Goal: Information Seeking & Learning: Learn about a topic

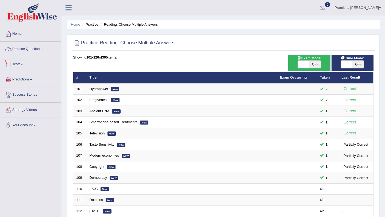
click at [21, 51] on link "Practice Questions" at bounding box center [30, 48] width 61 height 13
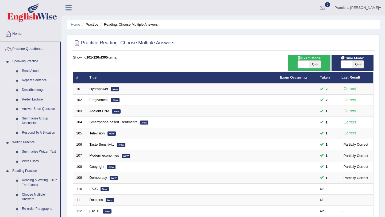
click at [30, 83] on link "Repeat Sentence" at bounding box center [40, 81] width 40 height 10
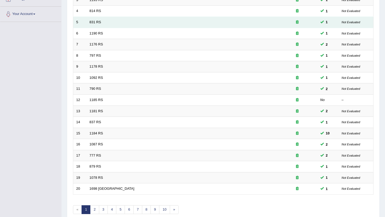
scroll to position [137, 0]
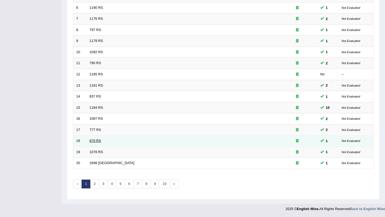
click at [96, 140] on link "879 RS" at bounding box center [95, 141] width 11 height 4
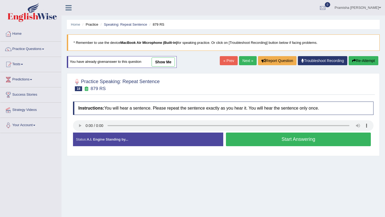
click at [281, 139] on button "Start Answering" at bounding box center [298, 140] width 145 height 14
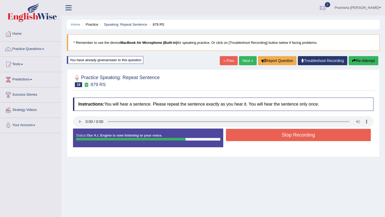
click at [276, 134] on button "Stop Recording" at bounding box center [298, 135] width 145 height 12
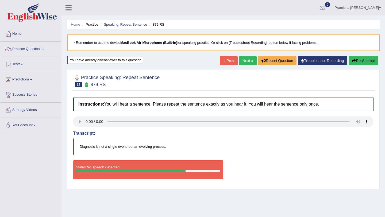
click at [362, 57] on button "Re-Attempt" at bounding box center [364, 60] width 30 height 9
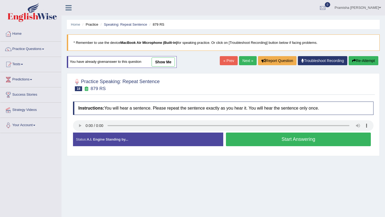
click at [249, 140] on button "Start Answering" at bounding box center [298, 140] width 145 height 14
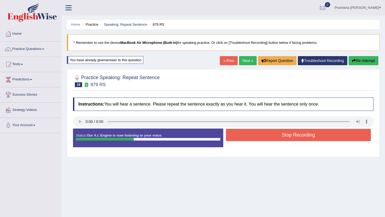
click at [249, 140] on button "Stop Recording" at bounding box center [298, 135] width 145 height 12
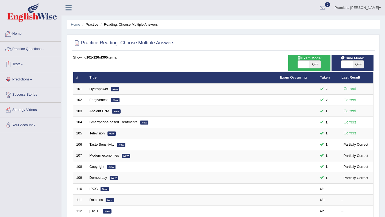
click at [25, 53] on link "Practice Questions" at bounding box center [30, 48] width 61 height 13
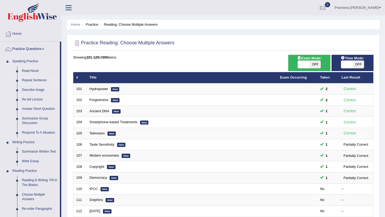
click at [28, 82] on link "Repeat Sentence" at bounding box center [40, 81] width 40 height 10
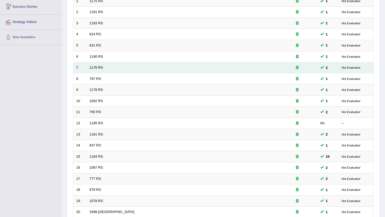
scroll to position [137, 0]
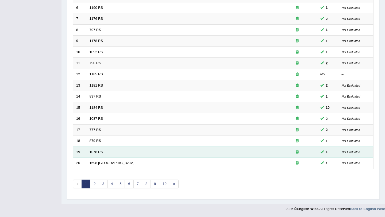
click at [103, 150] on td "1078 RS" at bounding box center [182, 151] width 191 height 11
click at [97, 152] on link "1078 RS" at bounding box center [97, 152] width 14 height 4
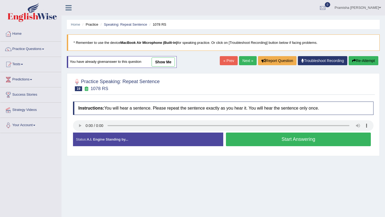
click at [286, 141] on button "Start Answering" at bounding box center [298, 140] width 145 height 14
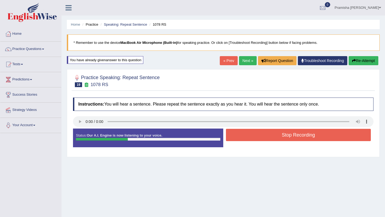
click at [288, 130] on button "Stop Recording" at bounding box center [298, 135] width 145 height 12
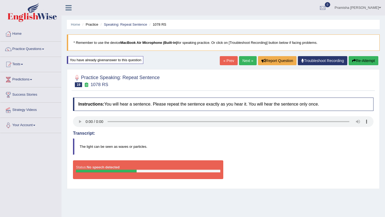
click at [360, 64] on button "Re-Attempt" at bounding box center [364, 60] width 30 height 9
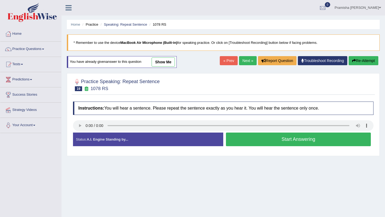
click at [240, 146] on button "Start Answering" at bounding box center [298, 140] width 145 height 14
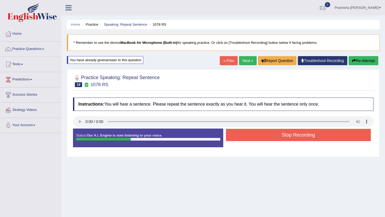
click at [251, 138] on button "Stop Recording" at bounding box center [298, 135] width 145 height 12
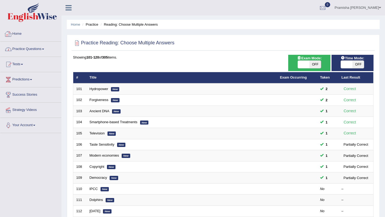
click at [28, 49] on link "Practice Questions" at bounding box center [30, 48] width 61 height 13
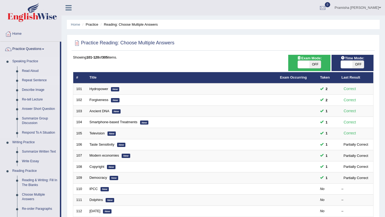
click at [28, 81] on link "Repeat Sentence" at bounding box center [40, 81] width 40 height 10
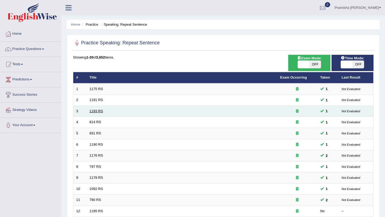
click at [98, 110] on link "1193 RS" at bounding box center [97, 111] width 14 height 4
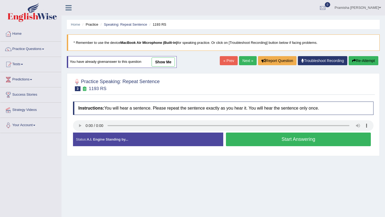
click at [260, 137] on button "Start Answering" at bounding box center [298, 140] width 145 height 14
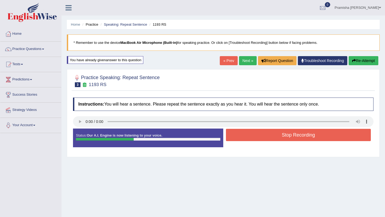
click at [260, 136] on button "Stop Recording" at bounding box center [298, 135] width 145 height 12
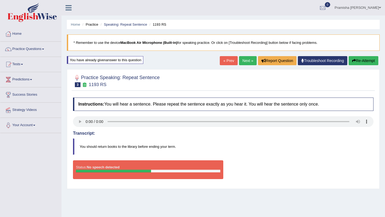
click at [358, 61] on button "Re-Attempt" at bounding box center [364, 60] width 30 height 9
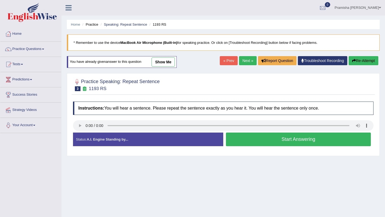
click at [256, 143] on button "Start Answering" at bounding box center [298, 140] width 145 height 14
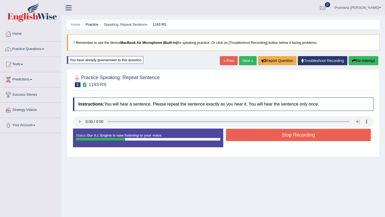
click at [263, 137] on button "Stop Recording" at bounding box center [298, 135] width 145 height 12
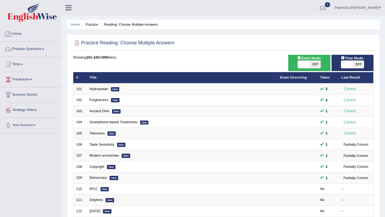
click at [25, 52] on link "Practice Questions" at bounding box center [30, 48] width 61 height 13
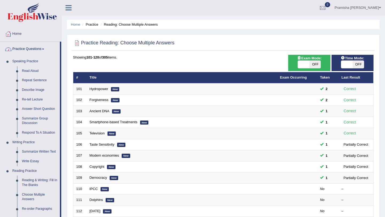
click at [29, 70] on link "Read Aloud" at bounding box center [40, 71] width 40 height 10
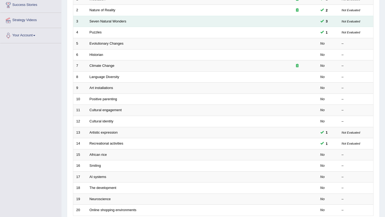
scroll to position [137, 0]
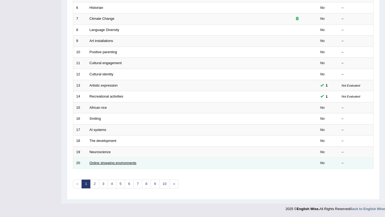
click at [103, 163] on link "Online shopping environments" at bounding box center [113, 163] width 47 height 4
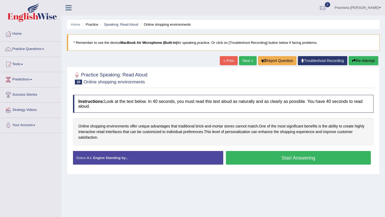
click at [253, 159] on button "Start Answering" at bounding box center [298, 158] width 145 height 14
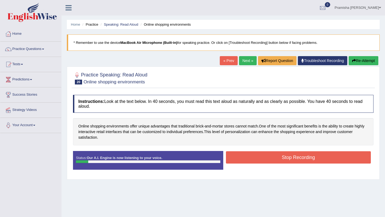
click at [277, 157] on button "Stop Recording" at bounding box center [298, 157] width 145 height 12
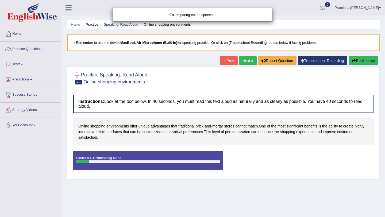
click at [357, 59] on div "Comparing text to speech..." at bounding box center [192, 108] width 385 height 217
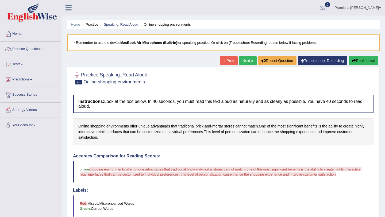
click at [357, 61] on button "Re-Attempt" at bounding box center [364, 60] width 30 height 9
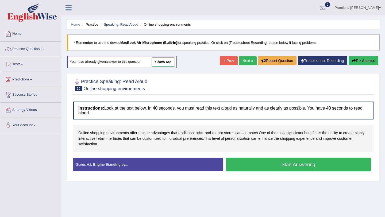
click at [263, 165] on button "Start Answering" at bounding box center [298, 165] width 145 height 14
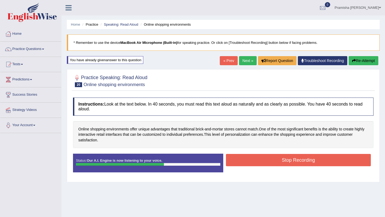
click at [264, 164] on button "Stop Recording" at bounding box center [298, 160] width 145 height 12
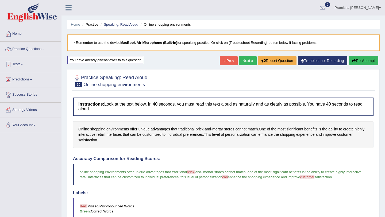
click at [365, 59] on button "Re-Attempt" at bounding box center [364, 60] width 30 height 9
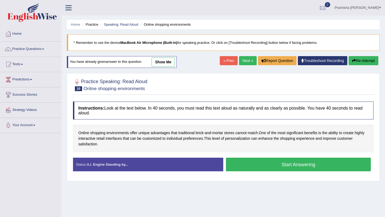
click at [273, 164] on button "Start Answering" at bounding box center [298, 165] width 145 height 14
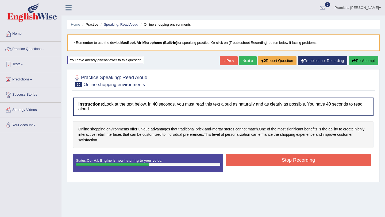
click at [273, 163] on button "Stop Recording" at bounding box center [298, 160] width 145 height 12
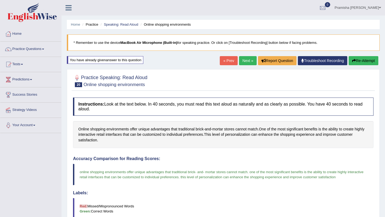
click at [246, 63] on link "Next »" at bounding box center [248, 60] width 18 height 9
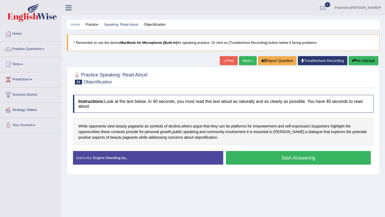
click at [299, 158] on button "Start Answering" at bounding box center [298, 158] width 145 height 14
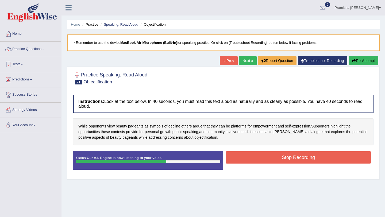
click at [294, 156] on button "Stop Recording" at bounding box center [298, 157] width 145 height 12
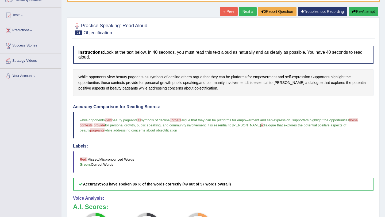
scroll to position [14, 0]
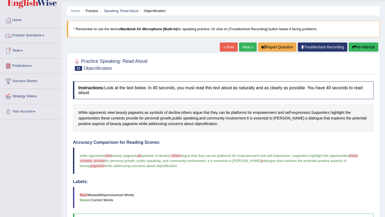
click at [30, 35] on link "Practice Questions" at bounding box center [30, 34] width 61 height 13
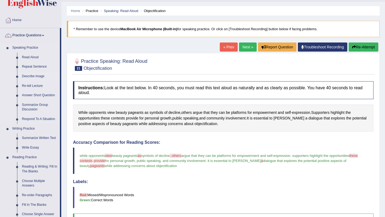
click at [35, 78] on link "Describe Image" at bounding box center [40, 77] width 40 height 10
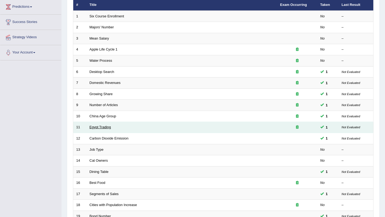
scroll to position [75, 0]
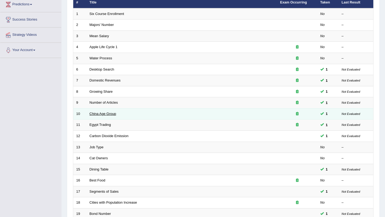
click at [107, 112] on link "China Age Group" at bounding box center [103, 114] width 27 height 4
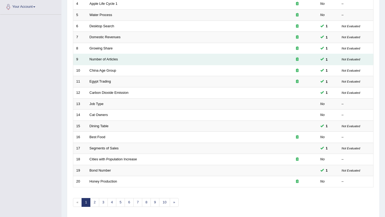
scroll to position [137, 0]
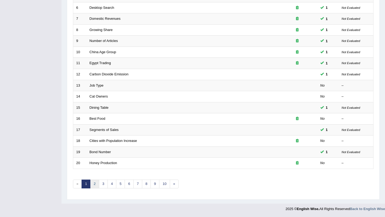
click at [91, 186] on link "2" at bounding box center [94, 184] width 9 height 9
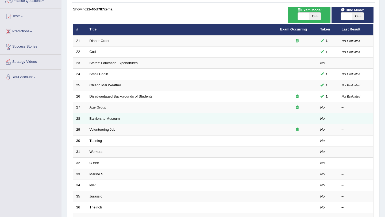
scroll to position [137, 0]
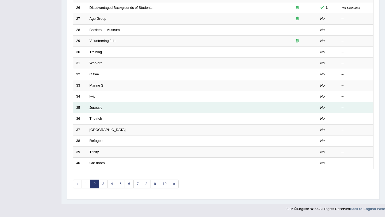
click at [96, 106] on link "Jurassic" at bounding box center [96, 108] width 13 height 4
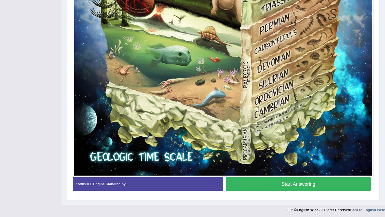
scroll to position [363, 0]
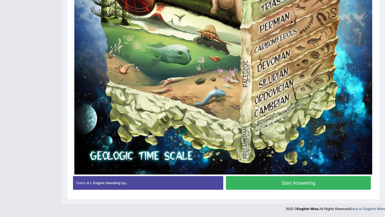
click at [272, 182] on button "Start Answering" at bounding box center [298, 183] width 145 height 14
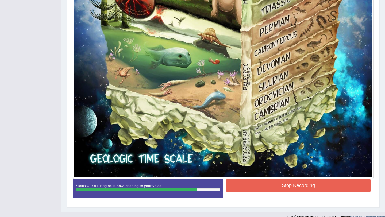
scroll to position [361, 0]
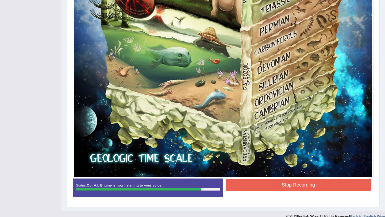
click at [256, 188] on button "Stop Recording" at bounding box center [298, 185] width 145 height 12
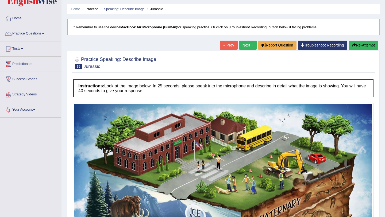
scroll to position [0, 0]
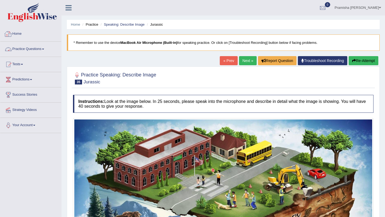
click at [36, 46] on link "Practice Questions" at bounding box center [30, 48] width 61 height 13
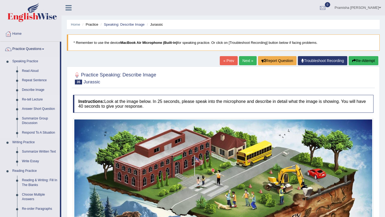
click at [34, 99] on link "Re-tell Lecture" at bounding box center [40, 100] width 40 height 10
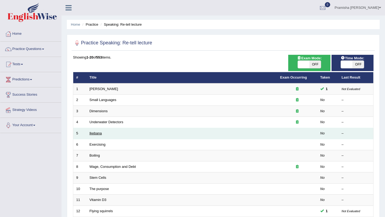
click at [99, 133] on link "Ikebana" at bounding box center [96, 133] width 12 height 4
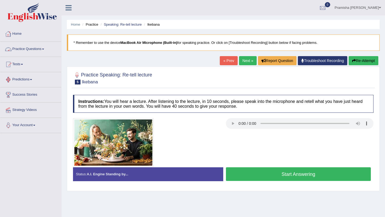
click at [34, 53] on link "Practice Questions" at bounding box center [30, 48] width 61 height 13
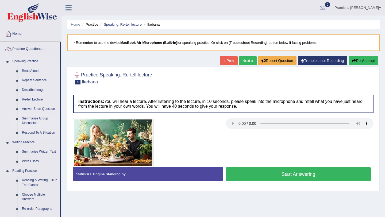
click at [35, 118] on link "Summarize Group Discussion" at bounding box center [40, 121] width 40 height 14
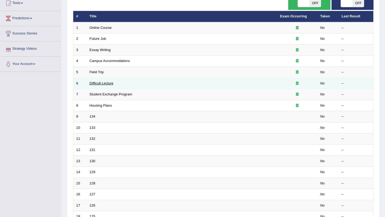
scroll to position [64, 0]
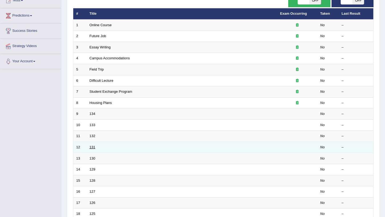
click at [93, 148] on link "131" at bounding box center [93, 147] width 6 height 4
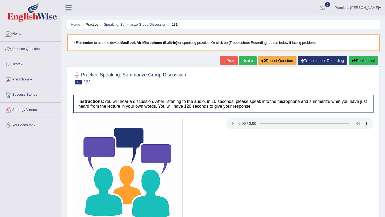
click at [20, 37] on link "Home" at bounding box center [30, 32] width 61 height 13
